Goal: Information Seeking & Learning: Check status

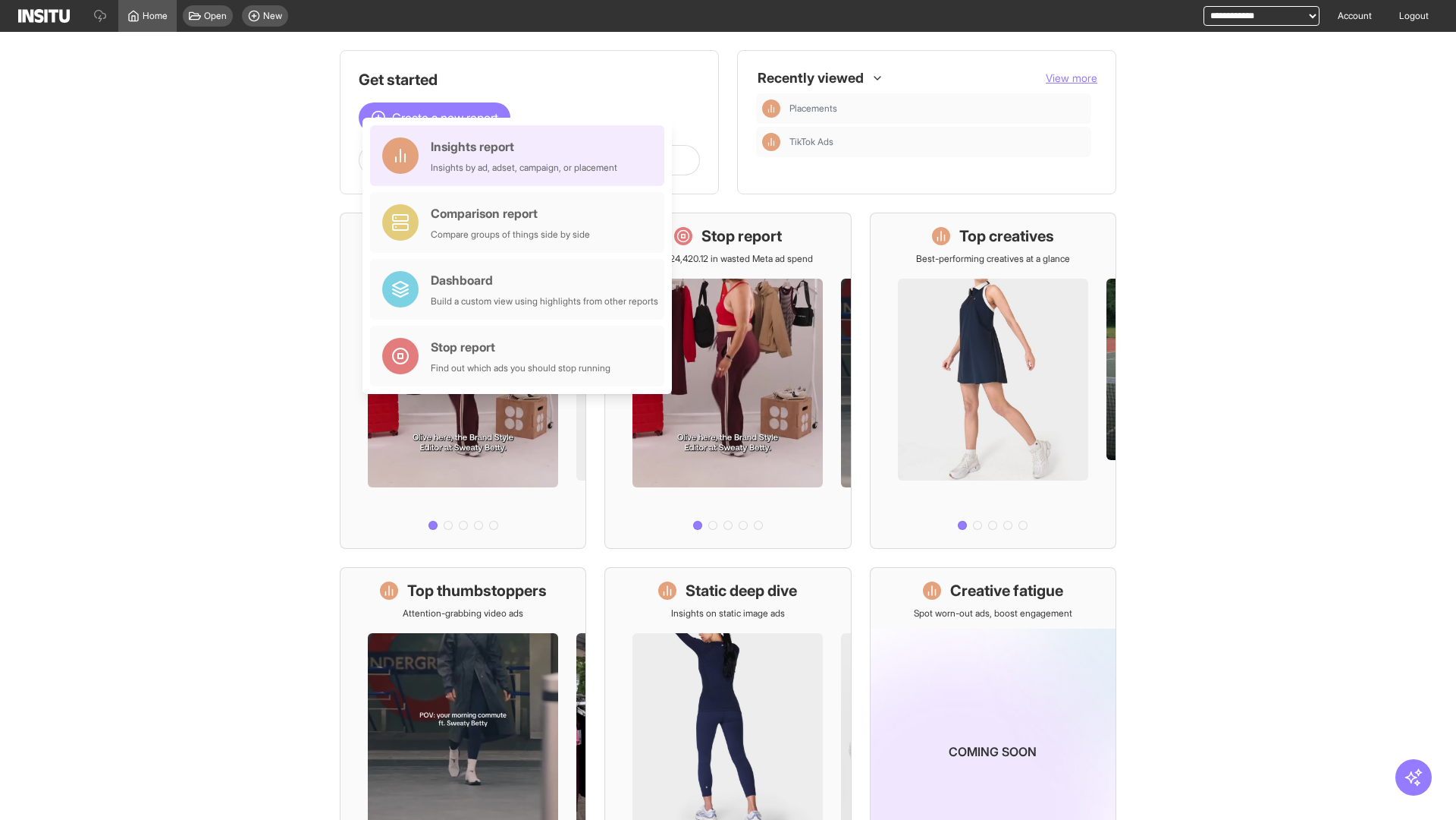
click at [521, 155] on div "Insights report Insights by ad, adset, campaign, or placement" at bounding box center [524, 155] width 187 height 37
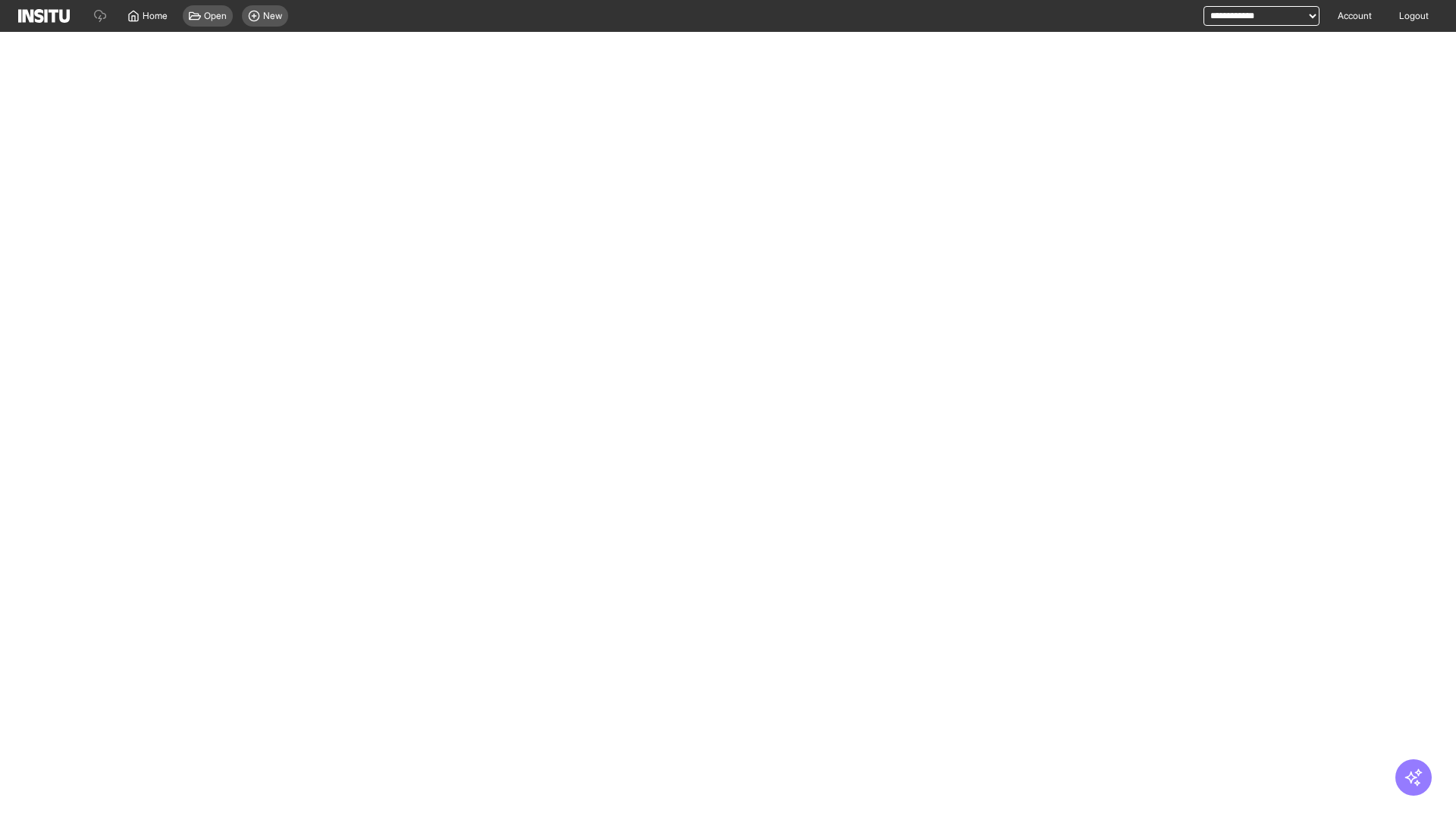
select select "**"
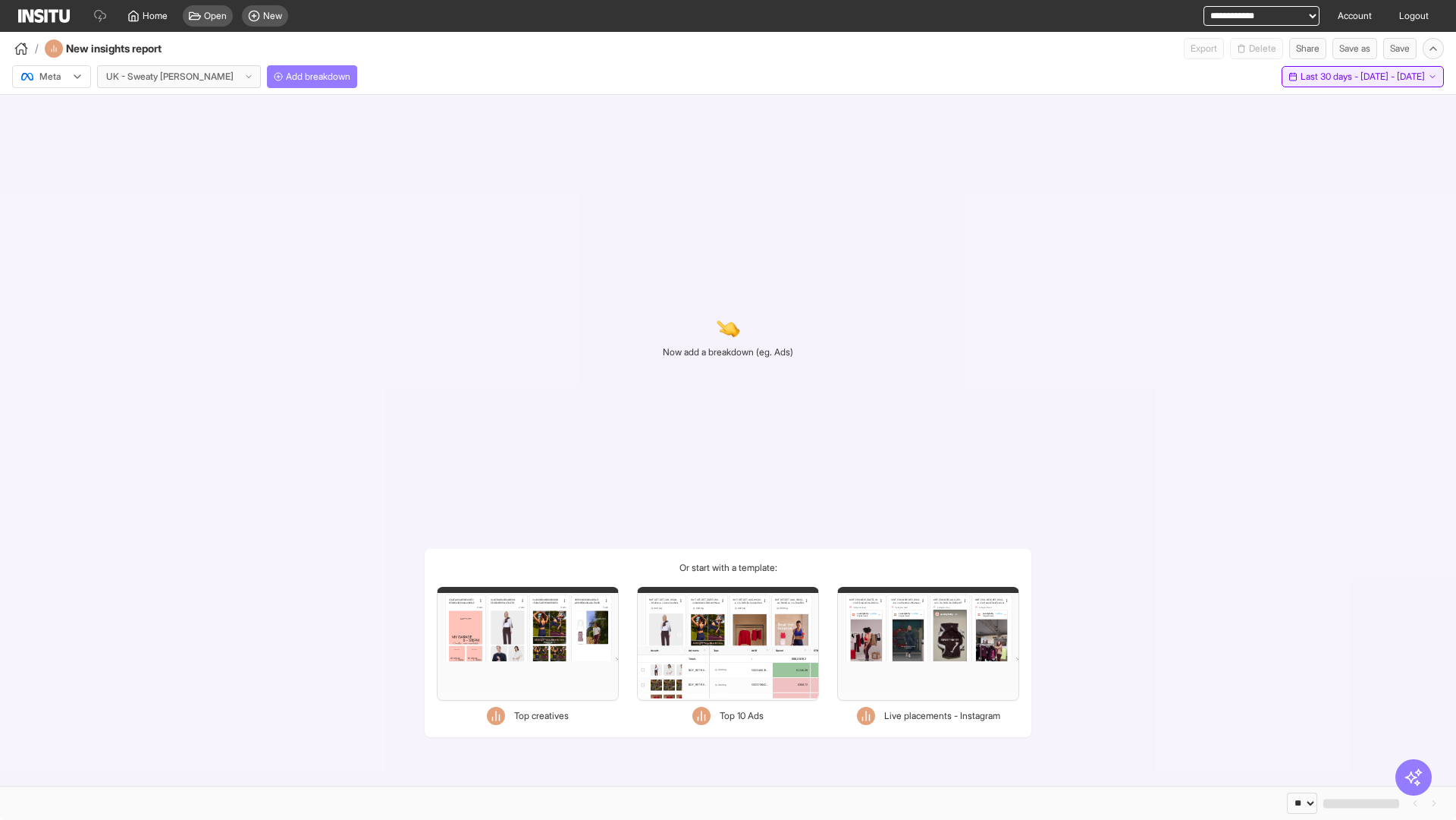
click at [1333, 76] on span "Last 30 days - [DATE] - [DATE]" at bounding box center [1363, 76] width 125 height 12
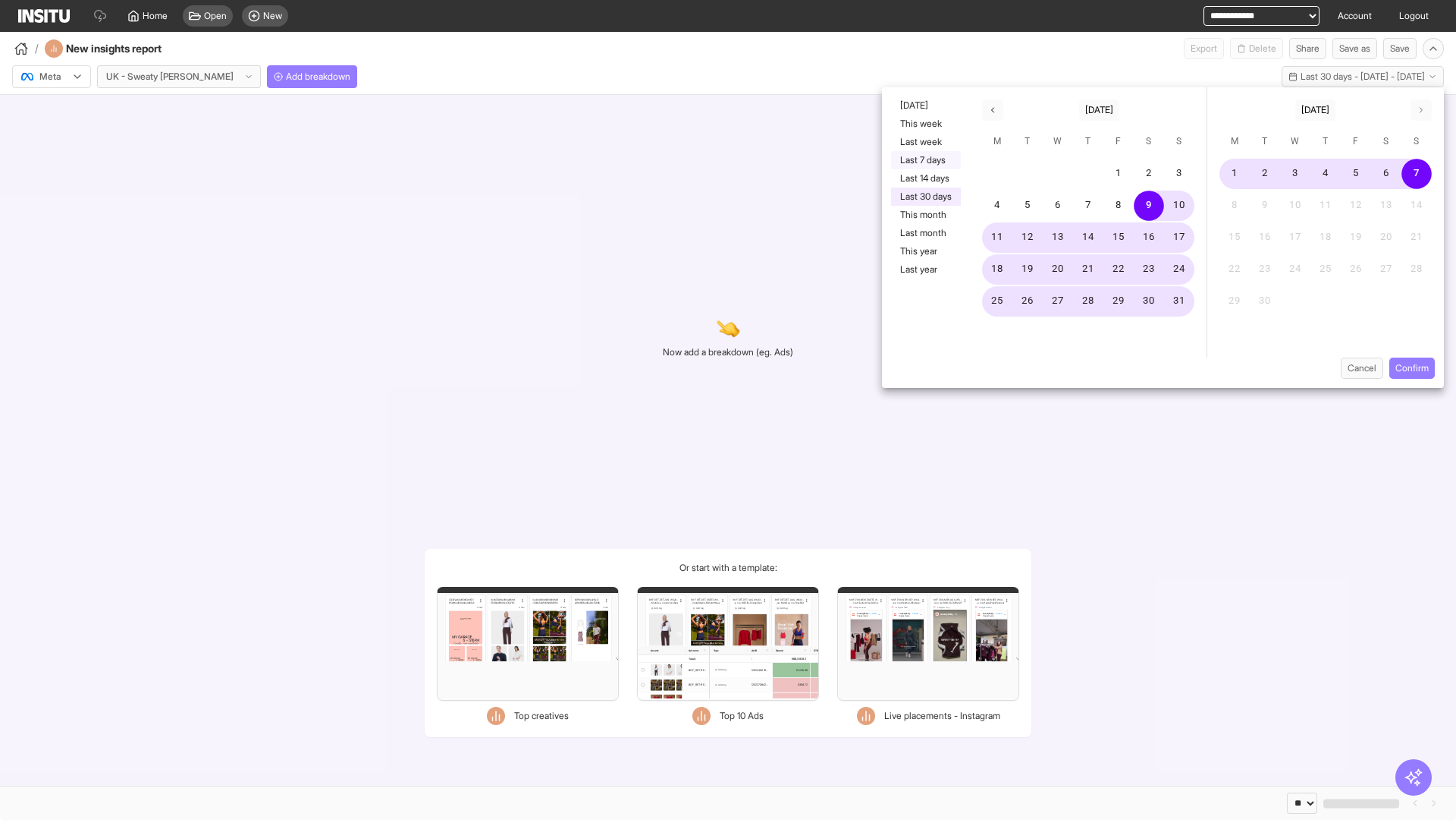
click at [924, 160] on button "Last 7 days" at bounding box center [925, 159] width 69 height 18
